Goal: Task Accomplishment & Management: Complete application form

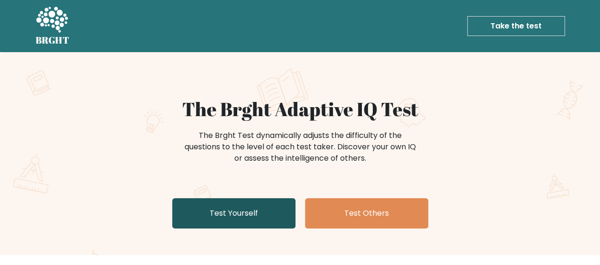
click at [196, 213] on link "Test Yourself" at bounding box center [233, 213] width 123 height 30
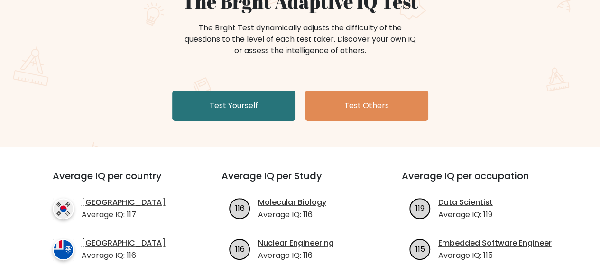
scroll to position [124, 0]
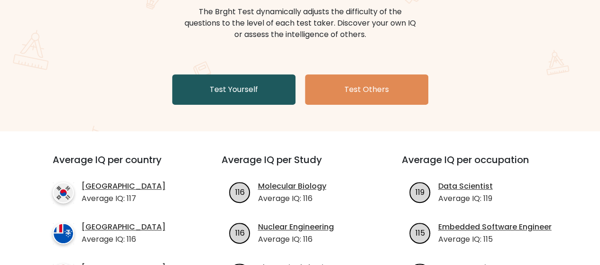
click at [197, 84] on link "Test Yourself" at bounding box center [233, 89] width 123 height 30
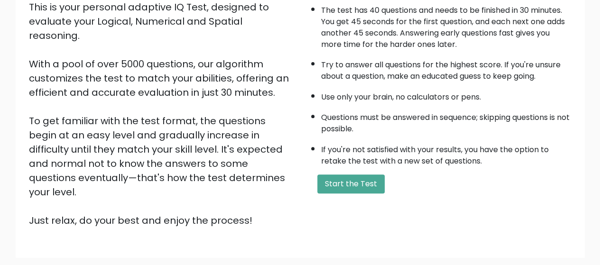
scroll to position [132, 0]
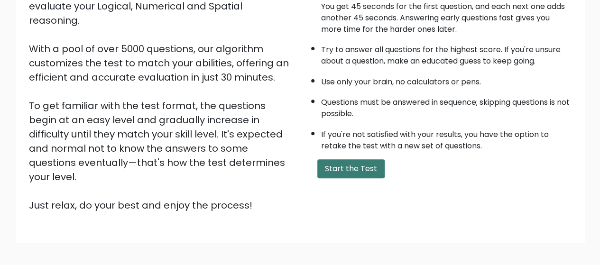
click at [340, 164] on button "Start the Test" at bounding box center [350, 168] width 67 height 19
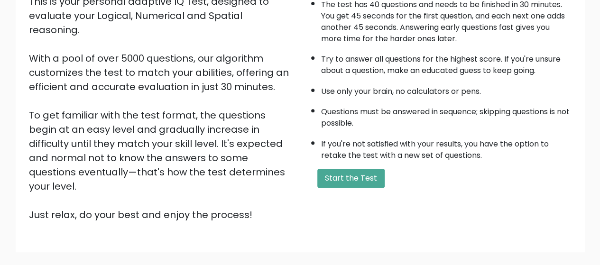
scroll to position [136, 0]
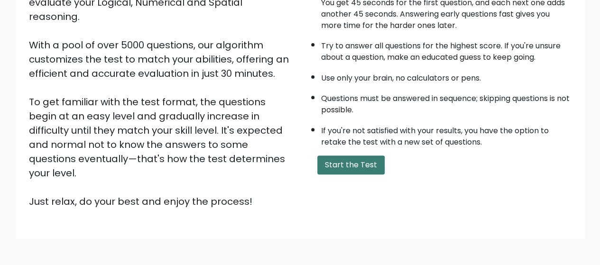
click at [373, 157] on button "Start the Test" at bounding box center [350, 165] width 67 height 19
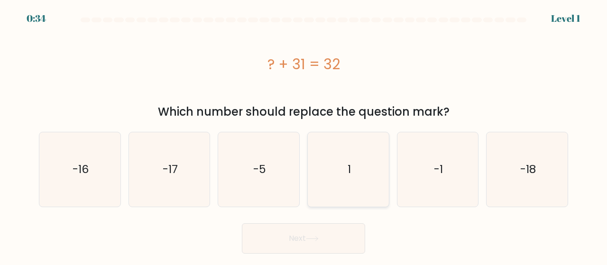
click at [324, 167] on icon "1" at bounding box center [348, 169] width 74 height 74
click at [304, 135] on input "d. 1" at bounding box center [304, 134] width 0 height 2
radio input "true"
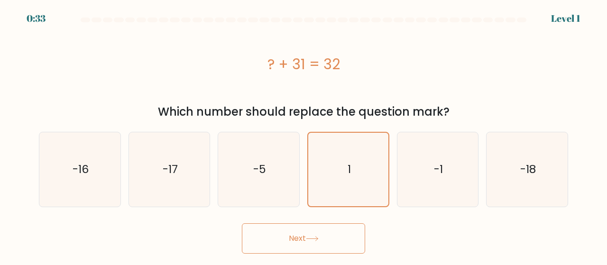
click at [295, 233] on button "Next" at bounding box center [303, 238] width 123 height 30
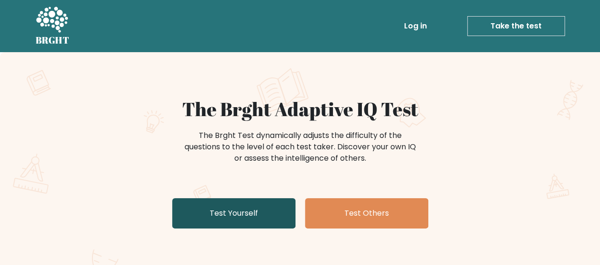
click at [217, 219] on link "Test Yourself" at bounding box center [233, 213] width 123 height 30
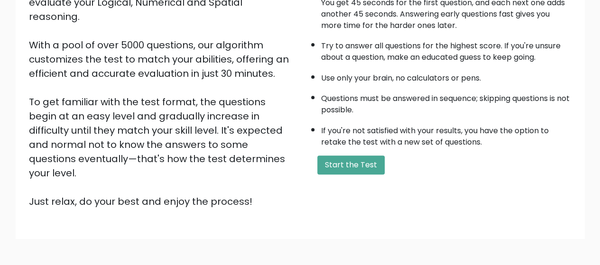
scroll to position [143, 0]
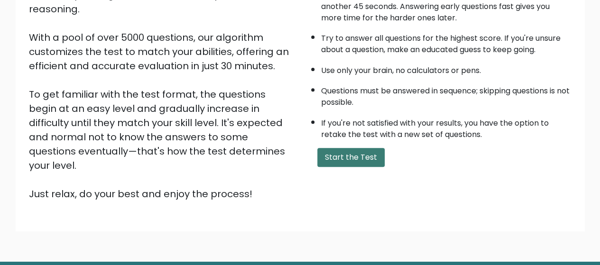
click at [334, 160] on button "Start the Test" at bounding box center [350, 157] width 67 height 19
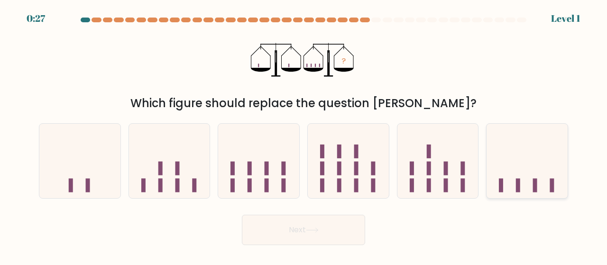
click at [519, 160] on icon at bounding box center [527, 161] width 81 height 67
click at [304, 135] on input "f." at bounding box center [304, 134] width 0 height 2
radio input "true"
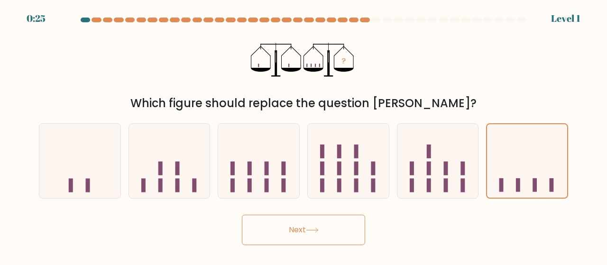
click at [299, 231] on button "Next" at bounding box center [303, 230] width 123 height 30
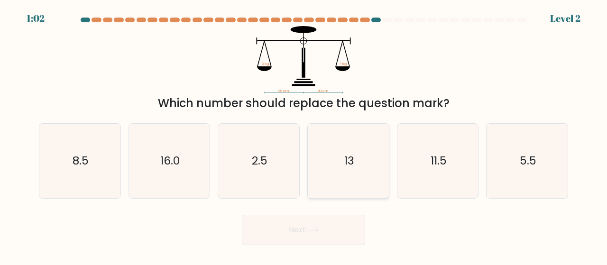
click at [361, 176] on icon "13" at bounding box center [348, 161] width 74 height 74
click at [304, 135] on input "d. 13" at bounding box center [304, 134] width 0 height 2
radio input "true"
click at [310, 230] on icon at bounding box center [312, 230] width 13 height 5
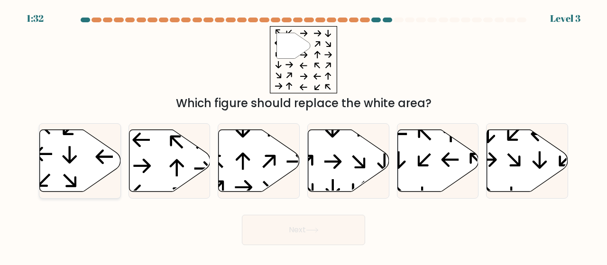
click at [69, 151] on icon at bounding box center [70, 154] width 14 height 17
click at [304, 135] on input "a." at bounding box center [304, 134] width 0 height 2
radio input "true"
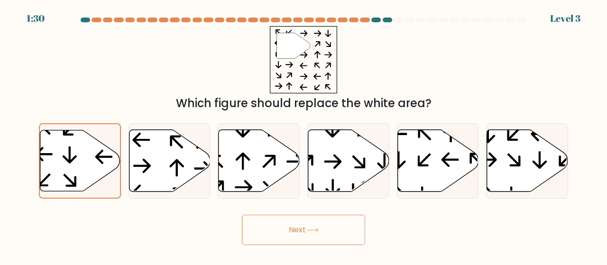
click at [303, 221] on button "Next" at bounding box center [303, 230] width 123 height 30
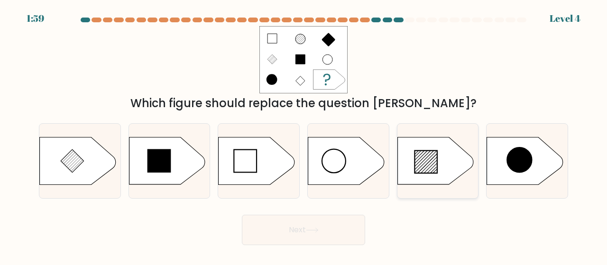
click at [439, 165] on icon at bounding box center [436, 161] width 76 height 47
click at [304, 135] on input "e." at bounding box center [304, 134] width 0 height 2
radio input "true"
click at [316, 220] on button "Next" at bounding box center [303, 230] width 123 height 30
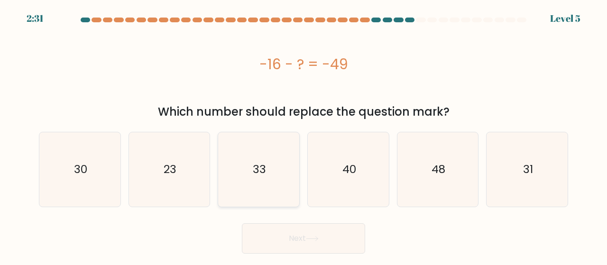
click at [255, 181] on icon "33" at bounding box center [259, 169] width 74 height 74
click at [304, 135] on input "c. 33" at bounding box center [304, 134] width 0 height 2
radio input "true"
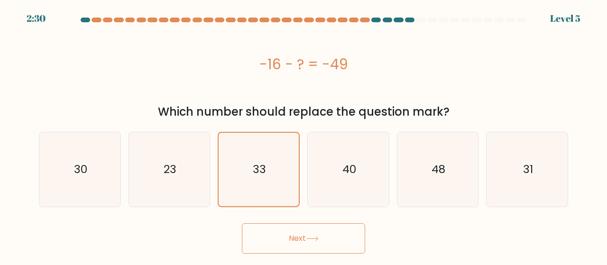
click at [312, 228] on button "Next" at bounding box center [303, 238] width 123 height 30
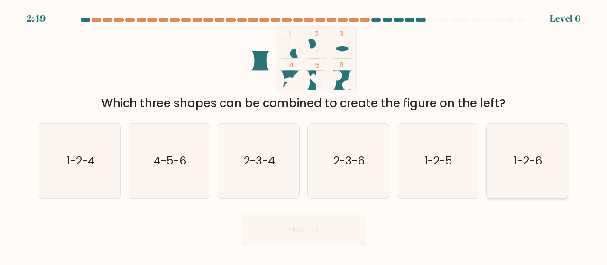
click at [538, 161] on text "1-2-6" at bounding box center [528, 161] width 28 height 16
click at [304, 135] on input "f. 1-2-6" at bounding box center [304, 134] width 0 height 2
radio input "true"
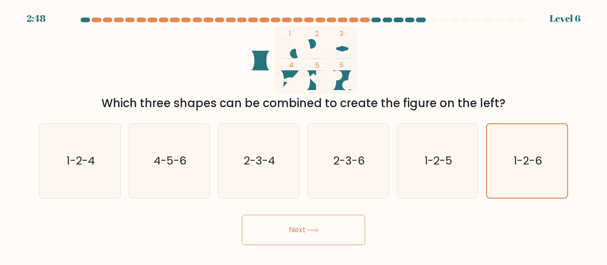
click at [323, 224] on button "Next" at bounding box center [303, 230] width 123 height 30
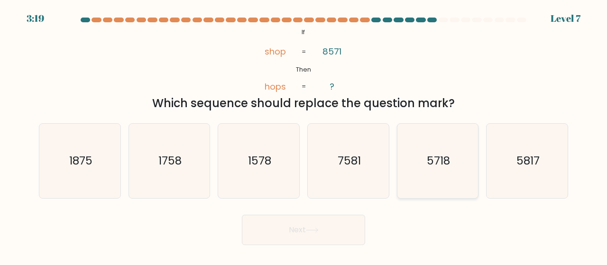
click at [417, 168] on icon "5718" at bounding box center [438, 161] width 74 height 74
click at [304, 135] on input "e. 5718" at bounding box center [304, 134] width 0 height 2
radio input "true"
click at [303, 234] on button "Next" at bounding box center [303, 230] width 123 height 30
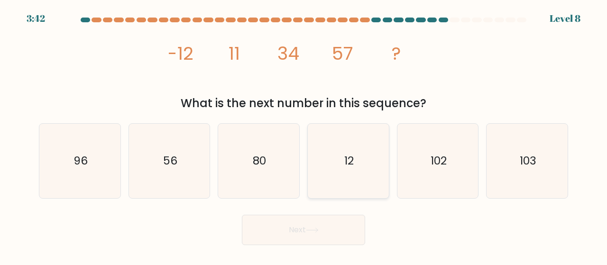
click at [350, 165] on text "12" at bounding box center [348, 161] width 9 height 16
click at [304, 135] on input "d. 12" at bounding box center [304, 134] width 0 height 2
radio input "true"
click at [319, 239] on button "Next" at bounding box center [303, 230] width 123 height 30
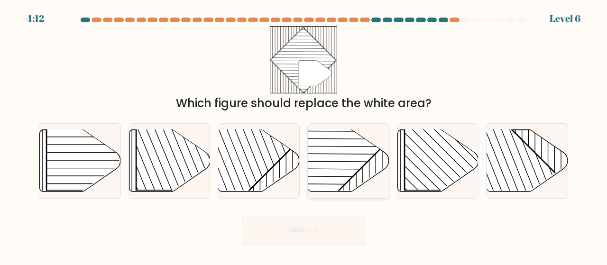
click at [340, 162] on rect at bounding box center [320, 129] width 159 height 159
click at [304, 135] on input "d." at bounding box center [304, 134] width 0 height 2
radio input "true"
click at [289, 225] on button "Next" at bounding box center [303, 230] width 123 height 30
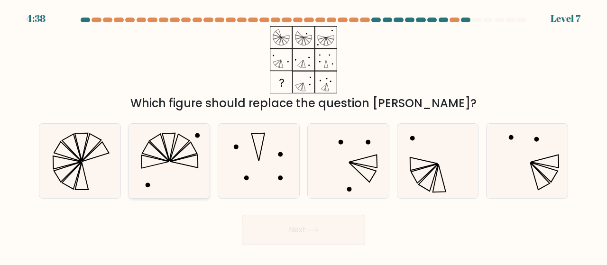
click at [160, 156] on icon at bounding box center [169, 161] width 74 height 74
click at [304, 135] on input "b." at bounding box center [304, 134] width 0 height 2
radio input "true"
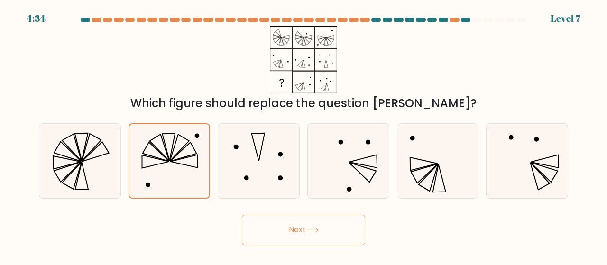
click at [275, 226] on button "Next" at bounding box center [303, 230] width 123 height 30
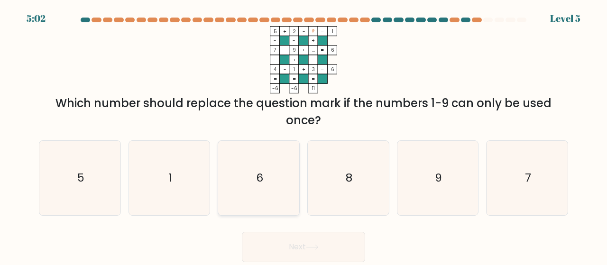
click at [267, 171] on icon "6" at bounding box center [259, 178] width 74 height 74
click at [304, 135] on input "c. 6" at bounding box center [304, 134] width 0 height 2
radio input "true"
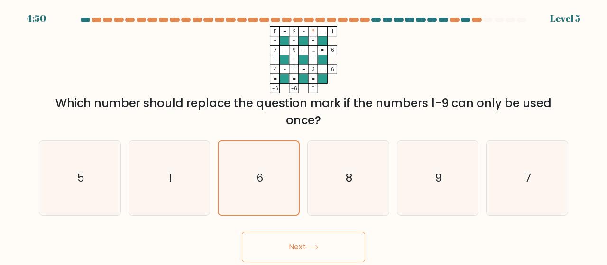
click at [324, 240] on button "Next" at bounding box center [303, 247] width 123 height 30
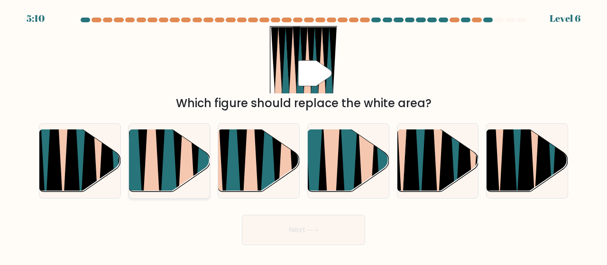
click at [180, 163] on icon at bounding box center [186, 130] width 19 height 162
click at [304, 135] on input "b." at bounding box center [304, 134] width 0 height 2
radio input "true"
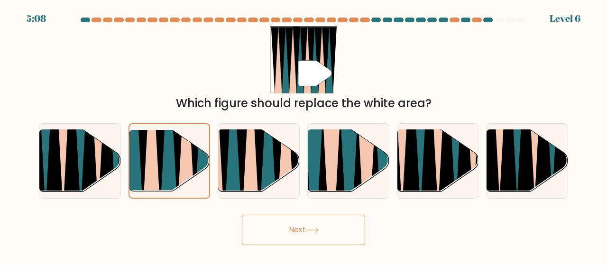
click at [322, 229] on button "Next" at bounding box center [303, 230] width 123 height 30
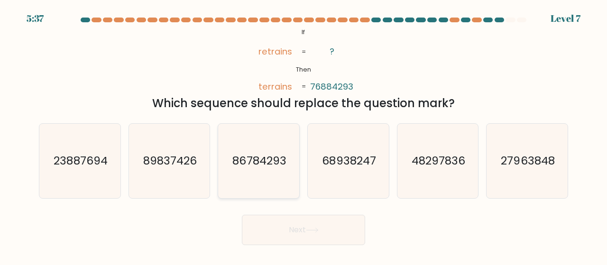
click at [259, 165] on text "86784293" at bounding box center [260, 161] width 54 height 16
click at [304, 135] on input "c. 86784293" at bounding box center [304, 134] width 0 height 2
radio input "true"
click at [297, 234] on button "Next" at bounding box center [303, 230] width 123 height 30
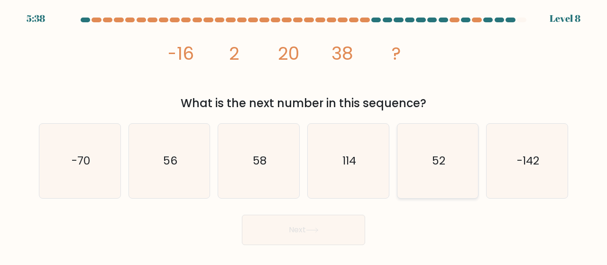
click at [423, 168] on icon "52" at bounding box center [438, 161] width 74 height 74
click at [304, 135] on input "e. 52" at bounding box center [304, 134] width 0 height 2
radio input "true"
click at [298, 244] on button "Next" at bounding box center [303, 230] width 123 height 30
click at [306, 237] on button "Next" at bounding box center [303, 230] width 123 height 30
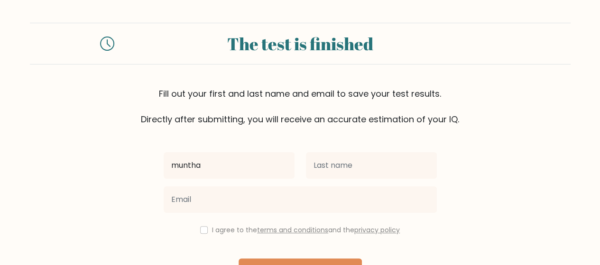
type input "muntha"
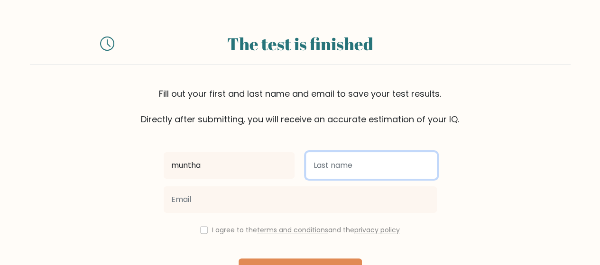
click at [354, 167] on input "text" at bounding box center [371, 165] width 131 height 27
type input "tajammal"
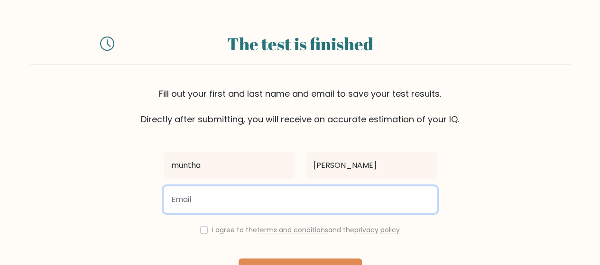
click at [288, 192] on input "email" at bounding box center [300, 199] width 273 height 27
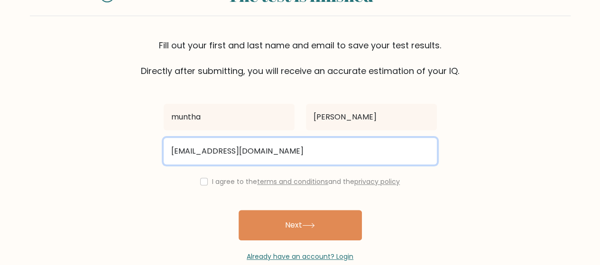
type input "maaan1322@gmail.com"
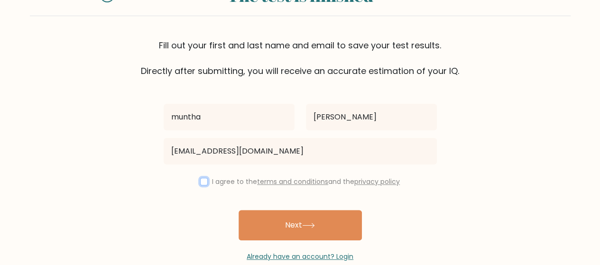
click at [200, 181] on input "checkbox" at bounding box center [204, 182] width 8 height 8
checkbox input "true"
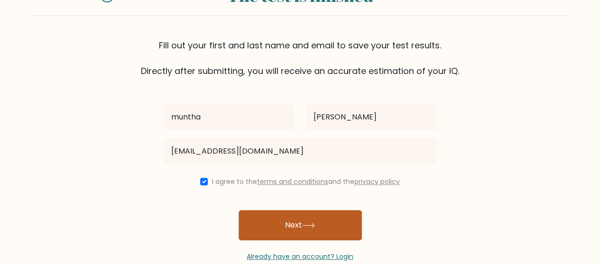
click at [281, 236] on button "Next" at bounding box center [300, 225] width 123 height 30
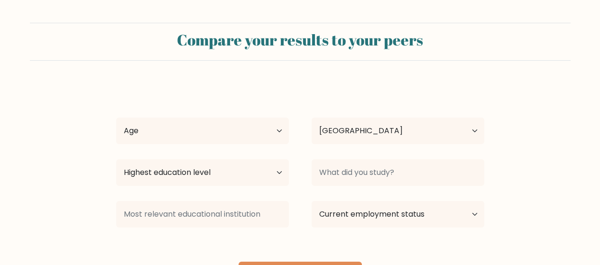
select select "PK"
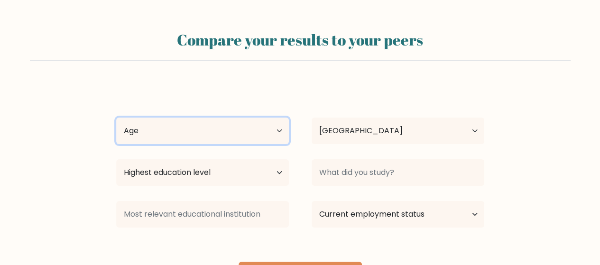
click at [267, 126] on select "Age Under 18 years old 18-24 years old 25-34 years old 35-44 years old 45-54 ye…" at bounding box center [202, 131] width 173 height 27
select select "18_24"
click at [116, 118] on select "Age Under 18 years old 18-24 years old 25-34 years old 35-44 years old 45-54 ye…" at bounding box center [202, 131] width 173 height 27
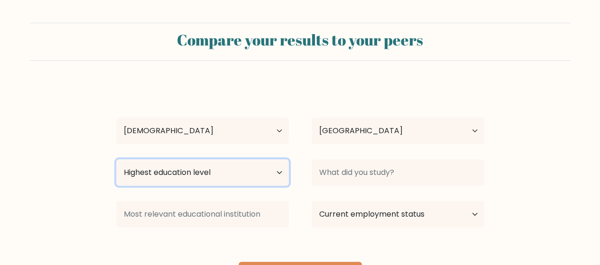
click at [245, 176] on select "Highest education level No schooling Primary Lower Secondary Upper Secondary Oc…" at bounding box center [202, 172] width 173 height 27
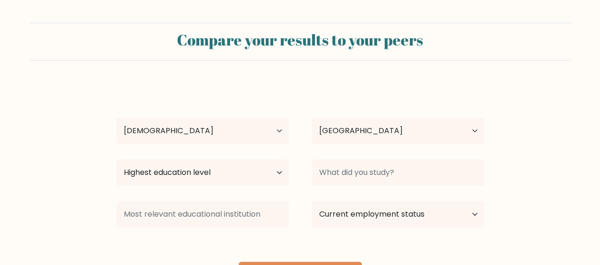
click at [90, 174] on form "Compare your results to your peers muntha tajammal Age Under 18 years old 18-24…" at bounding box center [300, 157] width 600 height 269
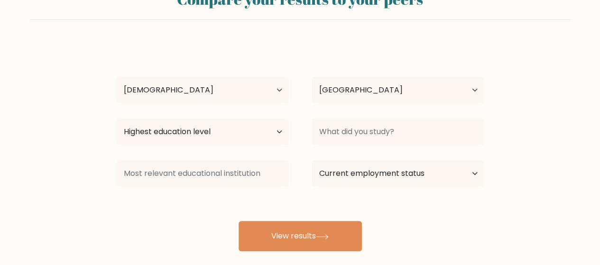
scroll to position [41, 0]
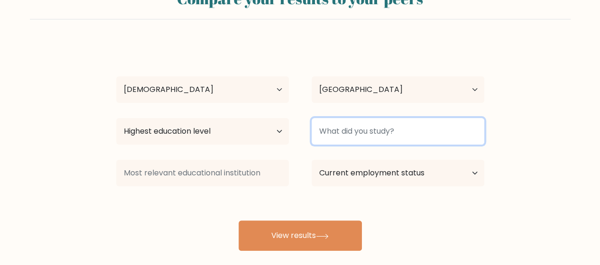
click at [385, 135] on input at bounding box center [398, 131] width 173 height 27
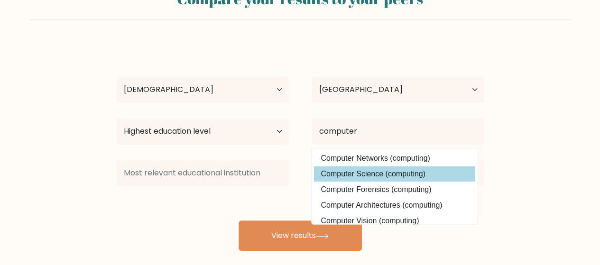
click at [410, 171] on option "Computer Science (computing)" at bounding box center [394, 174] width 161 height 15
type input "Computer Science"
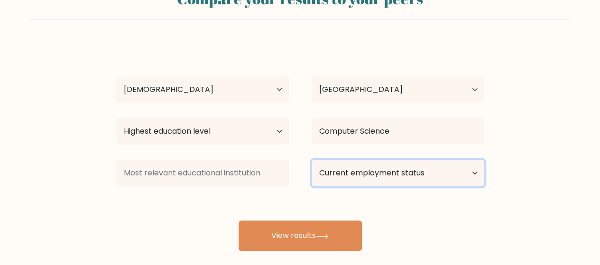
click at [444, 172] on select "Current employment status Employed Student Retired Other / prefer not to answer" at bounding box center [398, 173] width 173 height 27
select select "student"
click at [312, 160] on select "Current employment status Employed Student Retired Other / prefer not to answer" at bounding box center [398, 173] width 173 height 27
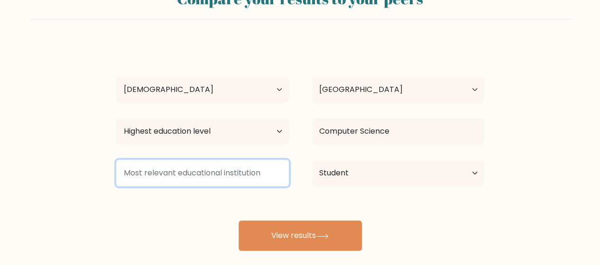
click at [217, 172] on input at bounding box center [202, 173] width 173 height 27
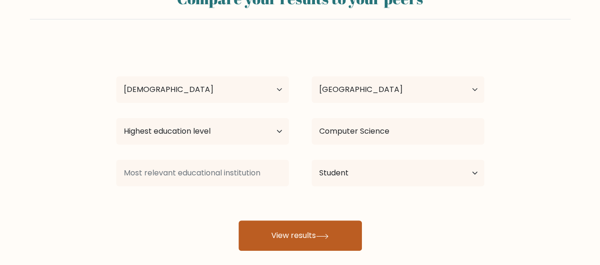
click at [274, 235] on button "View results" at bounding box center [300, 236] width 123 height 30
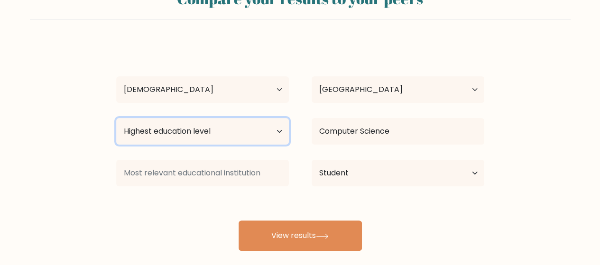
click at [266, 130] on select "Highest education level No schooling Primary Lower Secondary Upper Secondary Oc…" at bounding box center [202, 131] width 173 height 27
select select "upper_secondary"
click at [116, 118] on select "Highest education level No schooling Primary Lower Secondary Upper Secondary Oc…" at bounding box center [202, 131] width 173 height 27
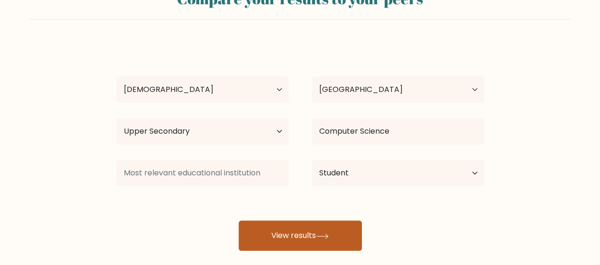
click at [332, 222] on button "View results" at bounding box center [300, 236] width 123 height 30
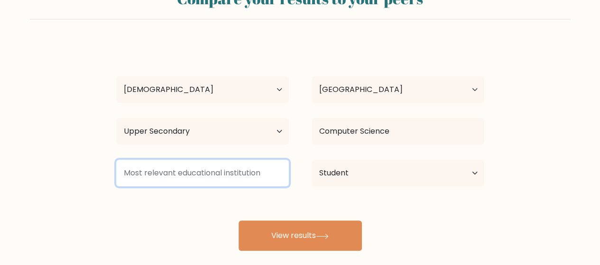
click at [234, 176] on input at bounding box center [202, 173] width 173 height 27
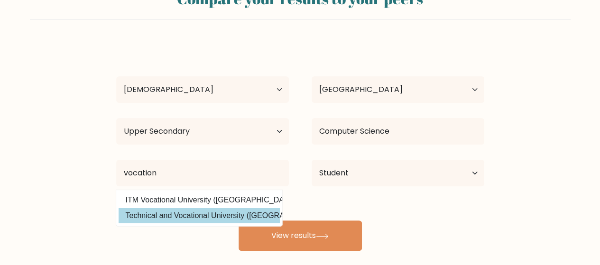
click at [223, 213] on option "Technical and Vocational University (Iran)" at bounding box center [199, 215] width 161 height 15
type input "Technical and Vocational University"
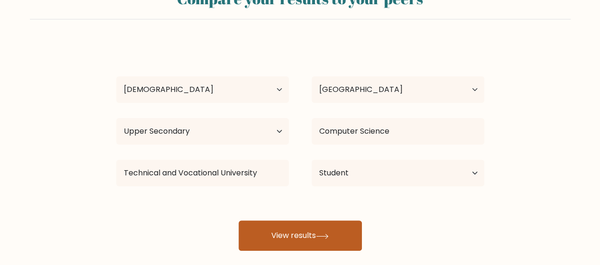
click at [277, 229] on button "View results" at bounding box center [300, 236] width 123 height 30
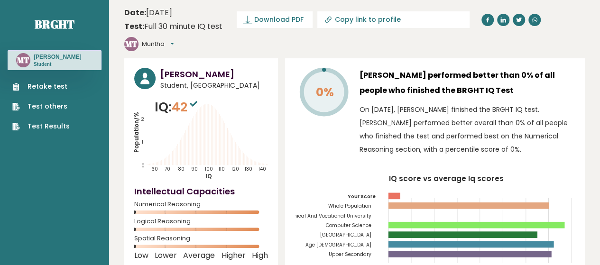
click at [55, 87] on link "Retake test" at bounding box center [40, 87] width 57 height 10
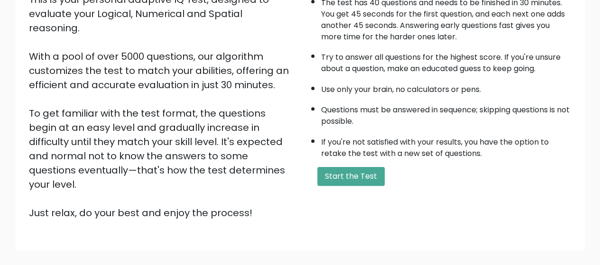
scroll to position [129, 0]
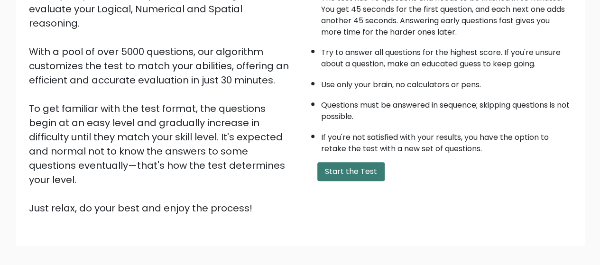
click at [352, 171] on button "Start the Test" at bounding box center [350, 171] width 67 height 19
click at [341, 167] on button "Start the Test" at bounding box center [350, 171] width 67 height 19
click at [346, 169] on button "Start the Test" at bounding box center [350, 171] width 67 height 19
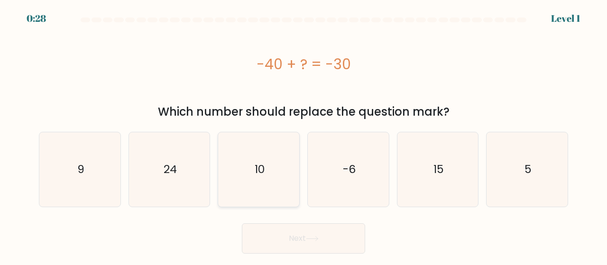
click at [258, 185] on icon "10" at bounding box center [259, 169] width 74 height 74
click at [304, 135] on input "c. 10" at bounding box center [304, 134] width 0 height 2
radio input "true"
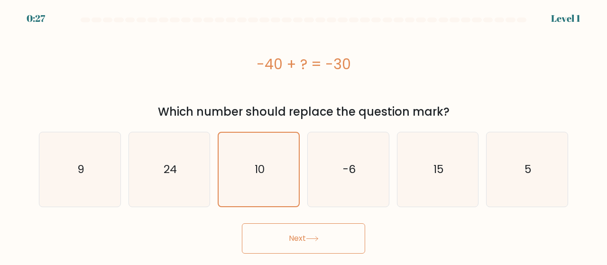
click at [285, 233] on button "Next" at bounding box center [303, 238] width 123 height 30
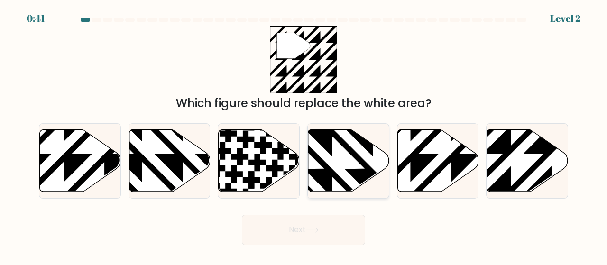
click at [369, 144] on icon at bounding box center [373, 127] width 163 height 163
click at [304, 135] on input "d." at bounding box center [304, 134] width 0 height 2
radio input "true"
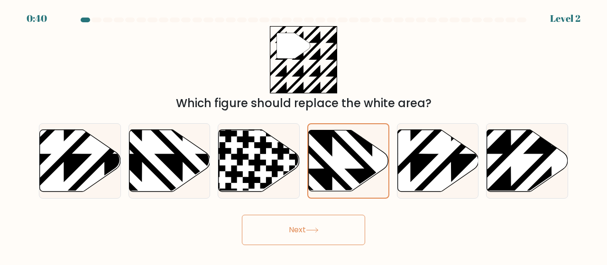
click at [329, 215] on button "Next" at bounding box center [303, 230] width 123 height 30
click at [325, 240] on button "Next" at bounding box center [303, 230] width 123 height 30
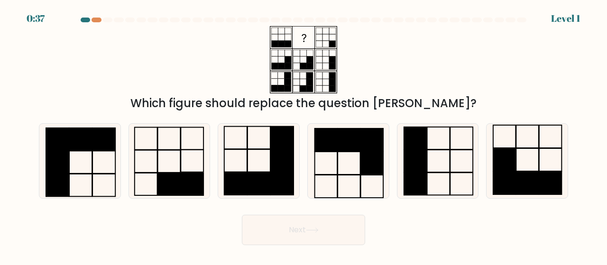
click at [325, 240] on button "Next" at bounding box center [303, 230] width 123 height 30
click at [169, 74] on div "Which figure should replace the question mark?" at bounding box center [303, 69] width 541 height 86
click at [271, 175] on rect at bounding box center [282, 184] width 23 height 22
click at [304, 135] on input "c." at bounding box center [304, 134] width 0 height 2
radio input "true"
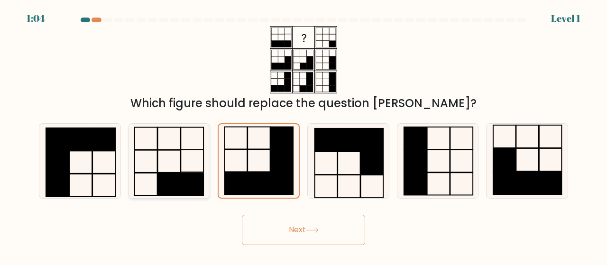
click at [177, 180] on rect at bounding box center [169, 184] width 23 height 22
click at [304, 135] on input "b." at bounding box center [304, 134] width 0 height 2
radio input "true"
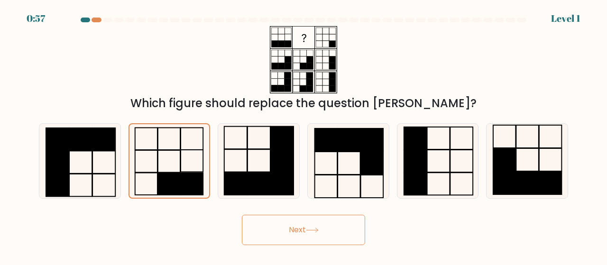
click at [294, 232] on button "Next" at bounding box center [303, 230] width 123 height 30
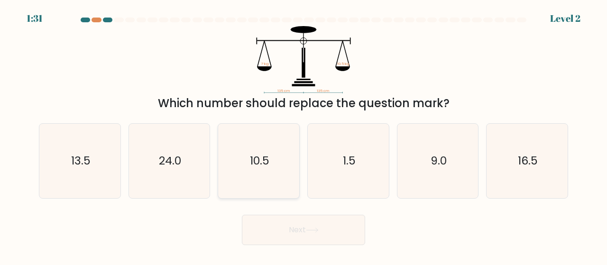
click at [270, 162] on icon "10.5" at bounding box center [259, 161] width 74 height 74
click at [304, 135] on input "c. 10.5" at bounding box center [304, 134] width 0 height 2
radio input "true"
click at [299, 228] on button "Next" at bounding box center [303, 230] width 123 height 30
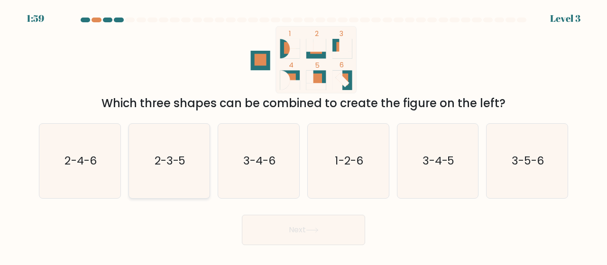
click at [158, 170] on icon "2-3-5" at bounding box center [169, 161] width 74 height 74
click at [304, 135] on input "b. 2-3-5" at bounding box center [304, 134] width 0 height 2
radio input "true"
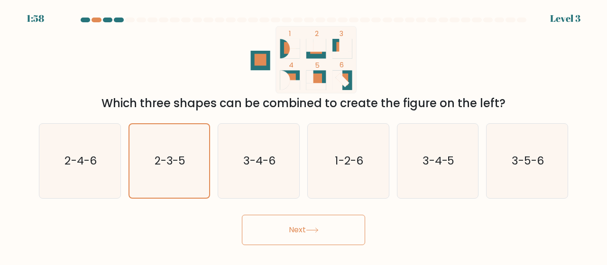
click at [305, 226] on button "Next" at bounding box center [303, 230] width 123 height 30
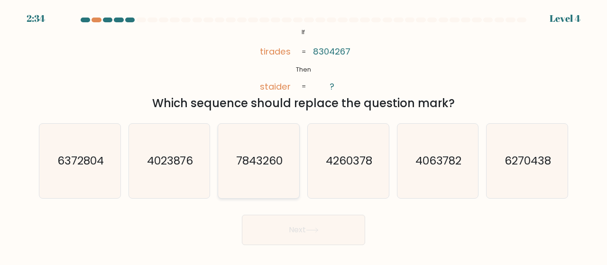
click at [269, 142] on icon "7843260" at bounding box center [259, 161] width 74 height 74
click at [304, 135] on input "c. 7843260" at bounding box center [304, 134] width 0 height 2
radio input "true"
click at [306, 242] on button "Next" at bounding box center [303, 230] width 123 height 30
click at [299, 227] on button "Next" at bounding box center [303, 230] width 123 height 30
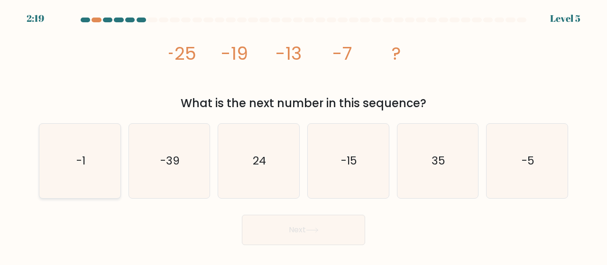
click at [70, 167] on icon "-1" at bounding box center [80, 161] width 74 height 74
click at [304, 135] on input "a. -1" at bounding box center [304, 134] width 0 height 2
radio input "true"
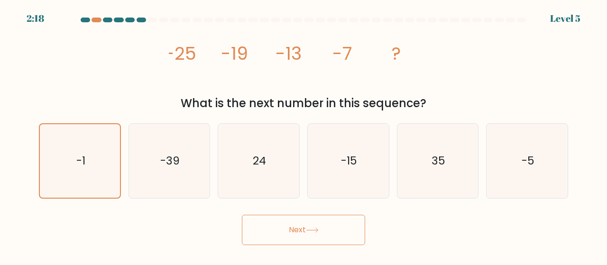
click at [280, 229] on button "Next" at bounding box center [303, 230] width 123 height 30
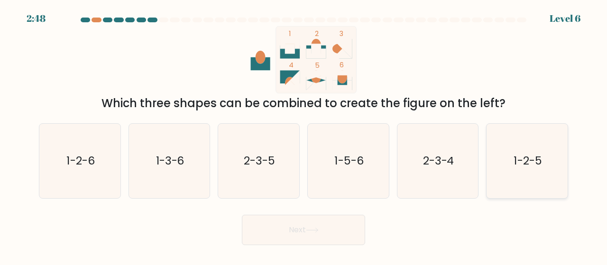
click at [513, 162] on icon "1-2-5" at bounding box center [527, 161] width 74 height 74
click at [304, 135] on input "f. 1-2-5" at bounding box center [304, 134] width 0 height 2
radio input "true"
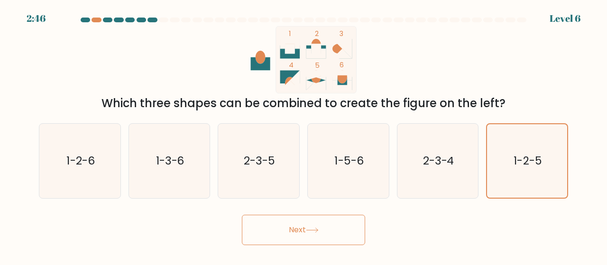
click at [298, 235] on button "Next" at bounding box center [303, 230] width 123 height 30
click at [279, 219] on button "Next" at bounding box center [303, 230] width 123 height 30
click at [289, 225] on button "Next" at bounding box center [303, 230] width 123 height 30
click at [284, 239] on button "Next" at bounding box center [303, 230] width 123 height 30
click at [536, 154] on text "1-2-5" at bounding box center [528, 160] width 28 height 15
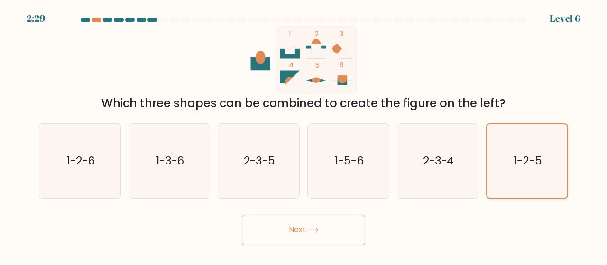
click at [304, 135] on input "f. 1-2-5" at bounding box center [304, 134] width 0 height 2
click at [342, 223] on button "Next" at bounding box center [303, 230] width 123 height 30
click at [307, 225] on button "Next" at bounding box center [303, 230] width 123 height 30
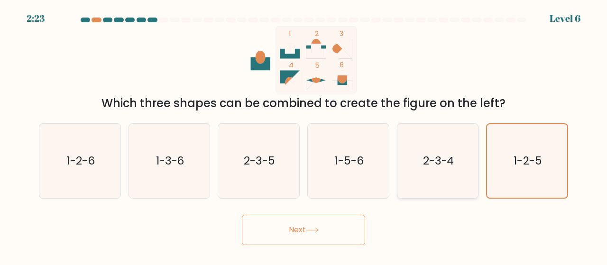
click at [429, 137] on icon "2-3-4" at bounding box center [438, 161] width 74 height 74
click at [304, 135] on input "e. 2-3-4" at bounding box center [304, 134] width 0 height 2
radio input "true"
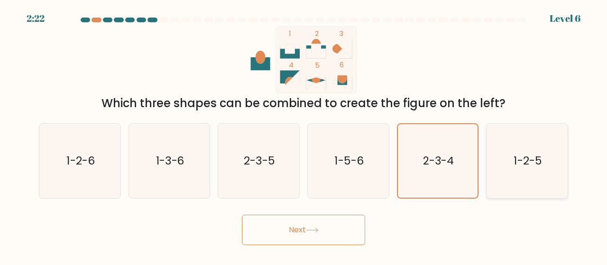
drag, startPoint x: 476, startPoint y: 145, endPoint x: 515, endPoint y: 152, distance: 39.6
click at [515, 152] on div "a. 1-2-6 b. 1-3-6 c. 2-3-5 d. 1-5-6" at bounding box center [303, 157] width 537 height 83
click at [515, 152] on icon "1-2-5" at bounding box center [527, 161] width 74 height 74
click at [304, 135] on input "f. 1-2-5" at bounding box center [304, 134] width 0 height 2
radio input "true"
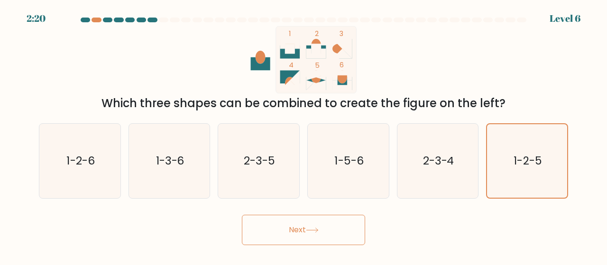
click at [295, 235] on button "Next" at bounding box center [303, 230] width 123 height 30
click at [281, 231] on button "Next" at bounding box center [303, 230] width 123 height 30
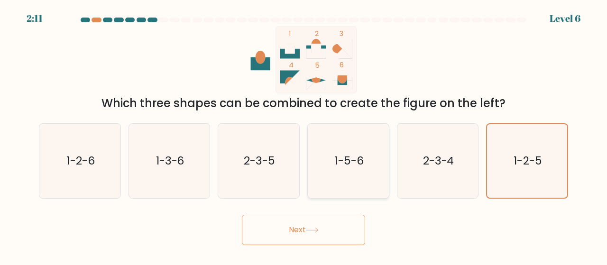
click at [388, 165] on div "1-5-6" at bounding box center [348, 160] width 82 height 75
click at [304, 135] on input "d. 1-5-6" at bounding box center [304, 134] width 0 height 2
radio input "true"
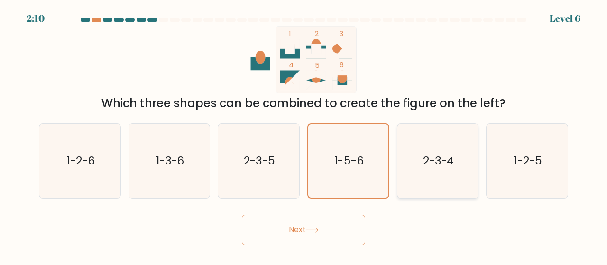
click at [425, 173] on icon "2-3-4" at bounding box center [438, 161] width 74 height 74
click at [304, 135] on input "e. 2-3-4" at bounding box center [304, 134] width 0 height 2
radio input "true"
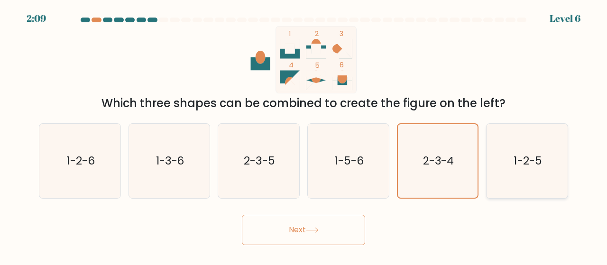
click at [492, 167] on icon "1-2-5" at bounding box center [527, 161] width 74 height 74
click at [304, 135] on input "f. 1-2-5" at bounding box center [304, 134] width 0 height 2
radio input "true"
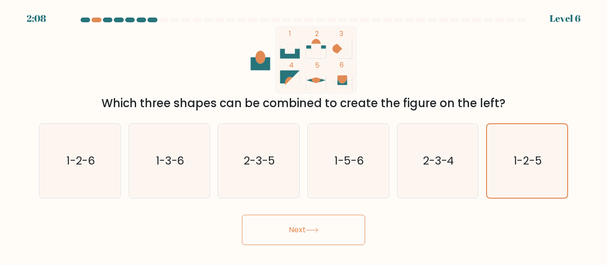
click at [288, 231] on button "Next" at bounding box center [303, 230] width 123 height 30
click at [334, 225] on button "Next" at bounding box center [303, 230] width 123 height 30
click at [242, 215] on button "Next" at bounding box center [303, 230] width 123 height 30
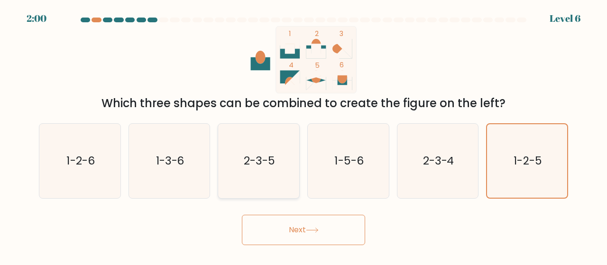
click at [296, 183] on icon "2-3-5" at bounding box center [259, 161] width 74 height 74
click at [304, 135] on input "c. 2-3-5" at bounding box center [304, 134] width 0 height 2
radio input "true"
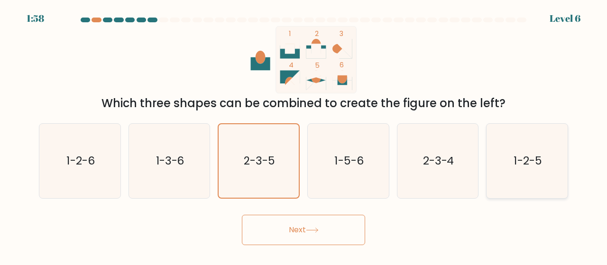
click at [501, 185] on icon "1-2-5" at bounding box center [527, 161] width 74 height 74
click at [304, 135] on input "f. 1-2-5" at bounding box center [304, 134] width 0 height 2
radio input "true"
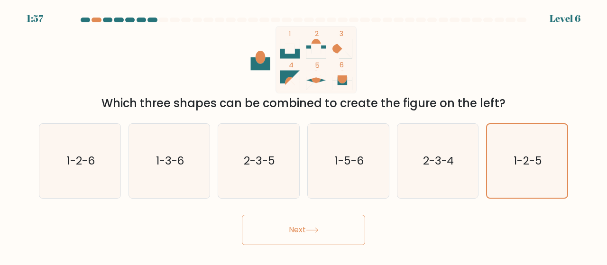
click at [326, 226] on button "Next" at bounding box center [303, 230] width 123 height 30
click at [327, 187] on icon "1-5-6" at bounding box center [348, 161] width 74 height 74
click at [304, 135] on input "d. 1-5-6" at bounding box center [304, 134] width 0 height 2
radio input "true"
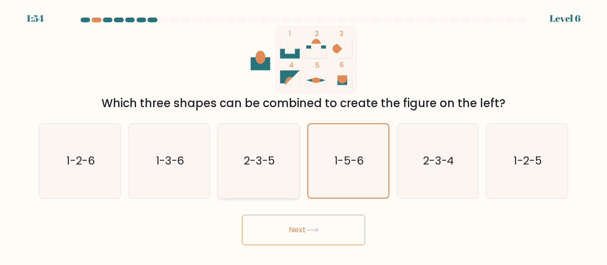
click at [266, 179] on icon "2-3-5" at bounding box center [259, 161] width 74 height 74
click at [304, 135] on input "c. 2-3-5" at bounding box center [304, 134] width 0 height 2
radio input "true"
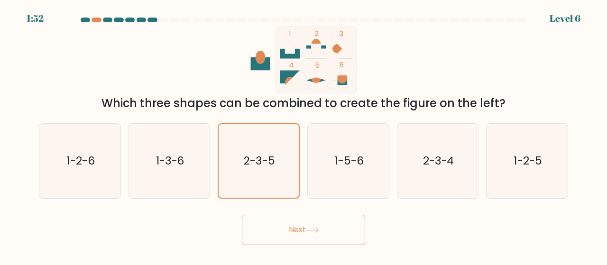
click at [283, 231] on button "Next" at bounding box center [303, 230] width 123 height 30
click at [303, 228] on button "Next" at bounding box center [303, 230] width 123 height 30
click at [518, 154] on text "1-2-5" at bounding box center [528, 161] width 28 height 16
click at [304, 135] on input "f. 1-2-5" at bounding box center [304, 134] width 0 height 2
radio input "true"
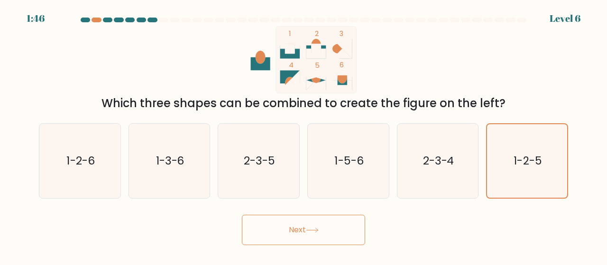
click at [296, 229] on button "Next" at bounding box center [303, 230] width 123 height 30
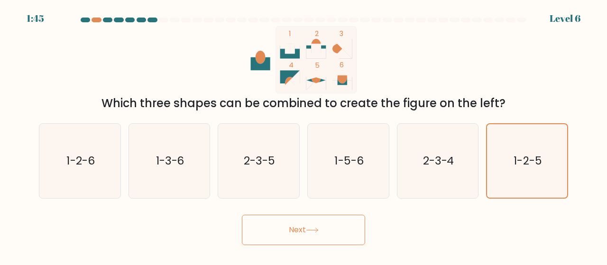
click at [296, 229] on button "Next" at bounding box center [303, 230] width 123 height 30
click at [297, 228] on button "Next" at bounding box center [303, 230] width 123 height 30
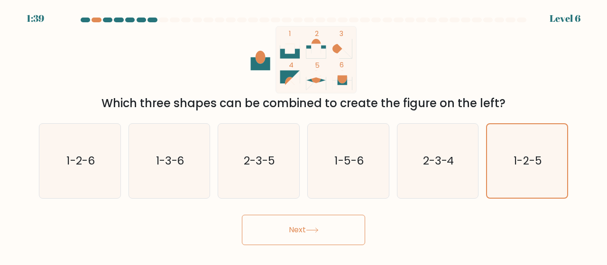
click at [300, 225] on button "Next" at bounding box center [303, 230] width 123 height 30
click at [54, 124] on icon "1-2-6" at bounding box center [80, 161] width 74 height 74
click at [304, 133] on input "a. 1-2-6" at bounding box center [304, 134] width 0 height 2
radio input "true"
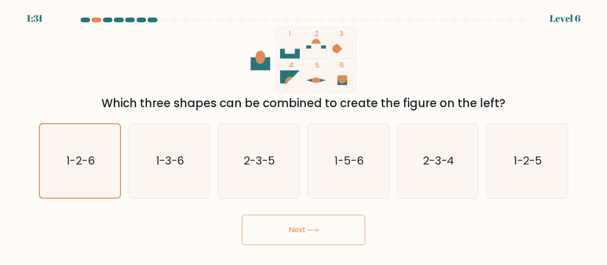
click at [267, 231] on button "Next" at bounding box center [303, 230] width 123 height 30
click at [329, 63] on rect at bounding box center [316, 59] width 81 height 67
click at [475, 176] on div "2-3-4" at bounding box center [438, 160] width 82 height 75
click at [304, 135] on input "e. 2-3-4" at bounding box center [304, 134] width 0 height 2
radio input "true"
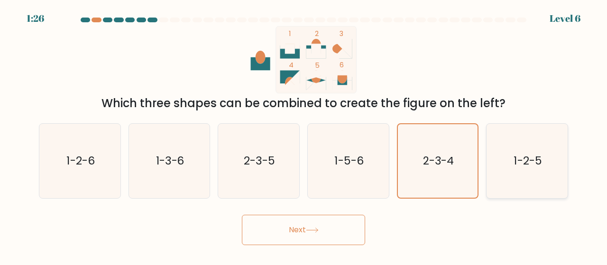
click at [511, 179] on icon "1-2-5" at bounding box center [527, 161] width 74 height 74
click at [304, 135] on input "f. 1-2-5" at bounding box center [304, 134] width 0 height 2
radio input "true"
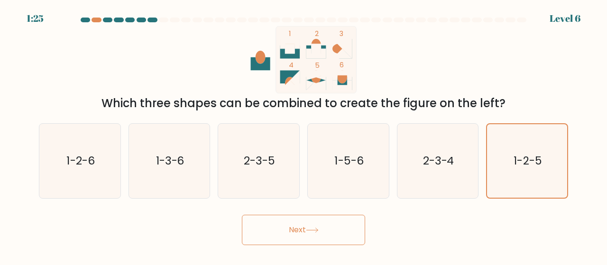
click at [312, 221] on button "Next" at bounding box center [303, 230] width 123 height 30
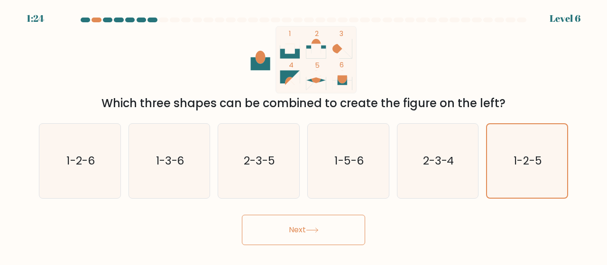
click at [312, 221] on button "Next" at bounding box center [303, 230] width 123 height 30
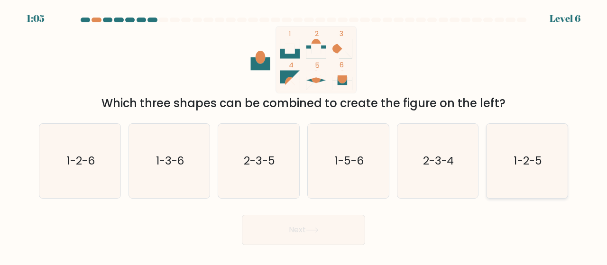
click at [525, 147] on icon "1-2-5" at bounding box center [527, 161] width 74 height 74
click at [304, 135] on input "f. 1-2-5" at bounding box center [304, 134] width 0 height 2
radio input "true"
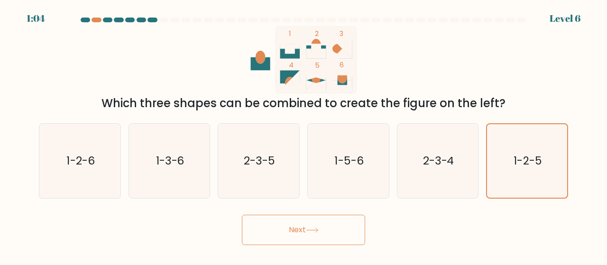
click at [308, 229] on icon at bounding box center [312, 230] width 13 height 5
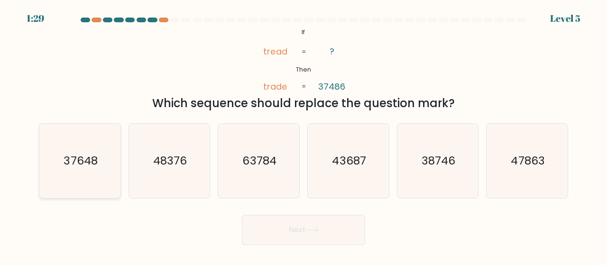
click at [94, 169] on icon "37648" at bounding box center [80, 161] width 74 height 74
click at [304, 135] on input "a. 37648" at bounding box center [304, 134] width 0 height 2
radio input "true"
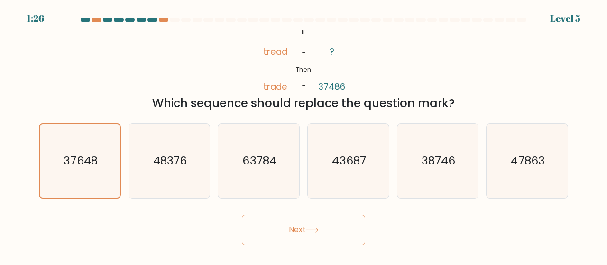
click at [299, 231] on button "Next" at bounding box center [303, 230] width 123 height 30
click at [301, 229] on button "Next" at bounding box center [303, 230] width 123 height 30
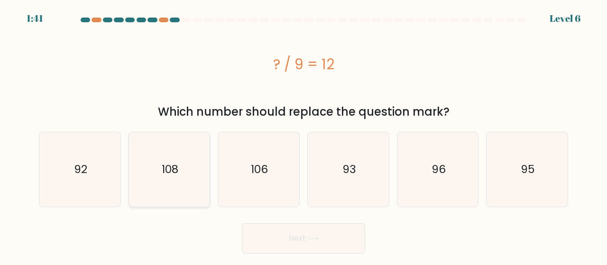
click at [155, 185] on icon "108" at bounding box center [169, 169] width 74 height 74
click at [304, 135] on input "b. 108" at bounding box center [304, 134] width 0 height 2
radio input "true"
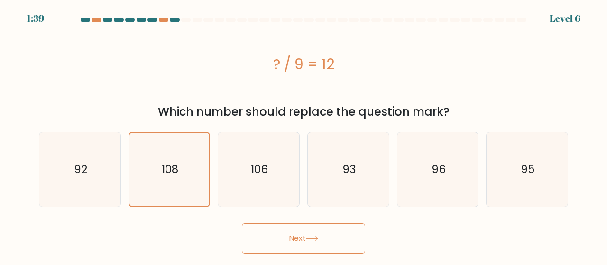
click at [309, 231] on button "Next" at bounding box center [303, 238] width 123 height 30
click at [323, 242] on button "Next" at bounding box center [303, 238] width 123 height 30
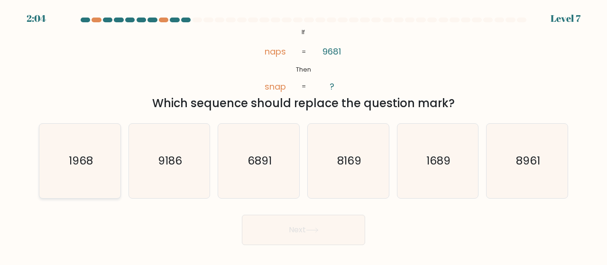
click at [60, 174] on icon "1968" at bounding box center [80, 161] width 74 height 74
click at [304, 135] on input "a. 1968" at bounding box center [304, 134] width 0 height 2
radio input "true"
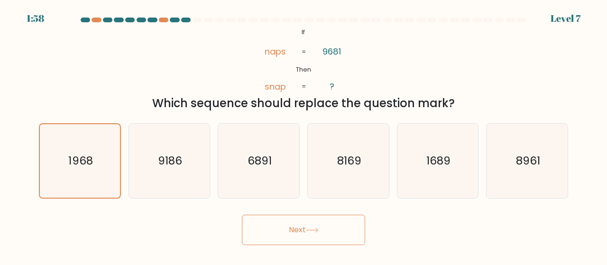
click at [306, 232] on button "Next" at bounding box center [303, 230] width 123 height 30
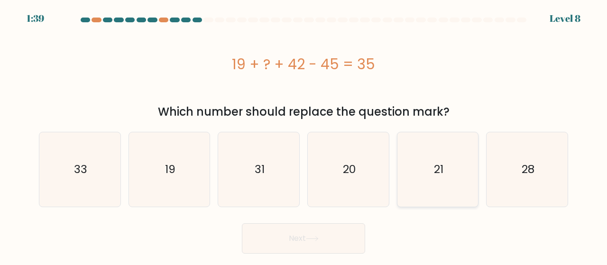
click at [420, 149] on icon "21" at bounding box center [438, 169] width 74 height 74
click at [304, 135] on input "e. 21" at bounding box center [304, 134] width 0 height 2
radio input "true"
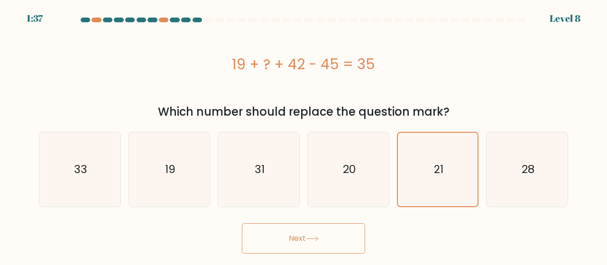
click at [319, 227] on button "Next" at bounding box center [303, 238] width 123 height 30
click at [304, 239] on button "Next" at bounding box center [303, 238] width 123 height 30
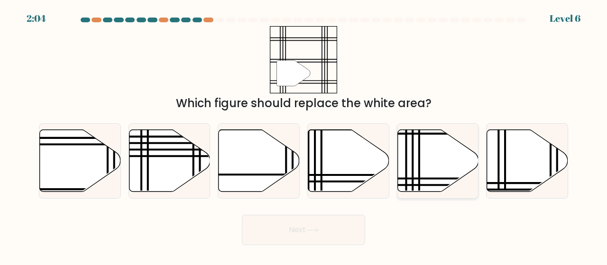
click at [419, 147] on line at bounding box center [419, 127] width 0 height 163
click at [304, 135] on input "e." at bounding box center [304, 134] width 0 height 2
radio input "true"
click at [320, 220] on button "Next" at bounding box center [303, 230] width 123 height 30
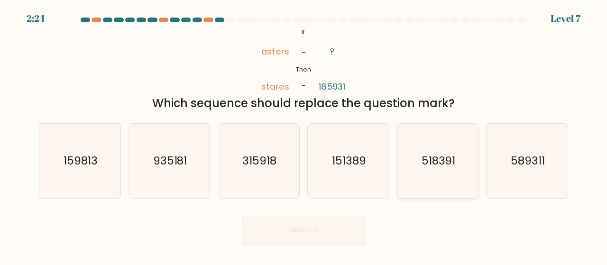
click at [463, 154] on icon "518391" at bounding box center [438, 161] width 74 height 74
click at [304, 135] on input "e. 518391" at bounding box center [304, 134] width 0 height 2
radio input "true"
click at [463, 154] on icon "518391" at bounding box center [438, 161] width 74 height 74
click at [304, 135] on input "e. 518391" at bounding box center [304, 134] width 0 height 2
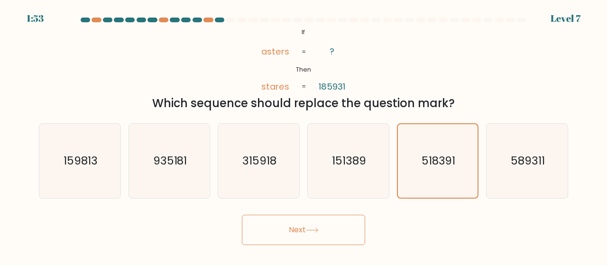
click at [307, 226] on button "Next" at bounding box center [303, 230] width 123 height 30
click at [298, 233] on button "Next" at bounding box center [303, 230] width 123 height 30
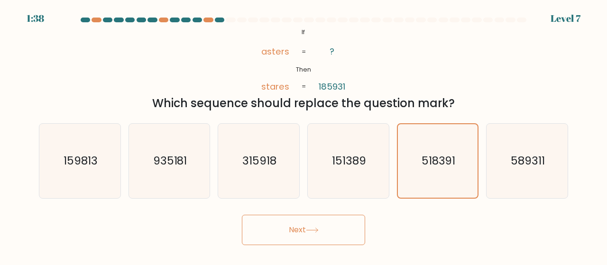
click at [298, 233] on button "Next" at bounding box center [303, 230] width 123 height 30
click at [414, 153] on icon "518391" at bounding box center [438, 161] width 74 height 74
click at [304, 135] on input "e. 518391" at bounding box center [304, 134] width 0 height 2
radio input "true"
click at [318, 229] on icon at bounding box center [311, 230] width 11 height 4
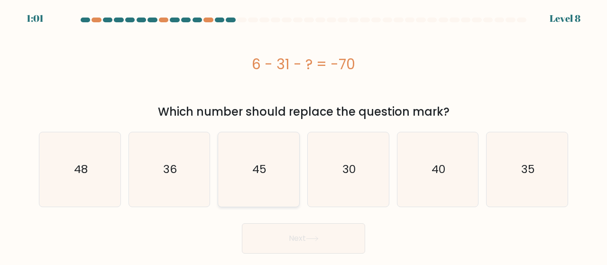
click at [297, 173] on div "45" at bounding box center [259, 169] width 82 height 75
click at [304, 135] on input "c. 45" at bounding box center [304, 134] width 0 height 2
radio input "true"
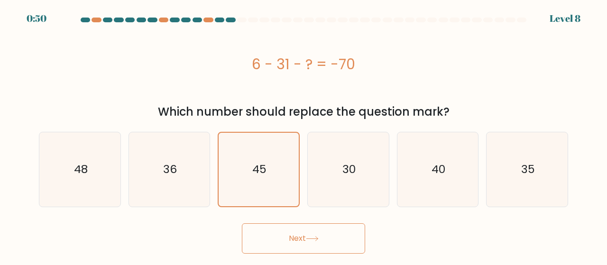
click at [307, 240] on button "Next" at bounding box center [303, 238] width 123 height 30
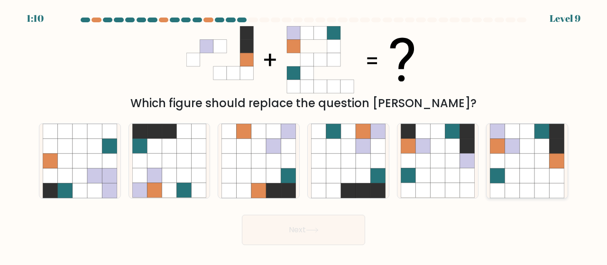
click at [515, 163] on icon at bounding box center [512, 161] width 15 height 15
click at [304, 135] on input "f." at bounding box center [304, 134] width 0 height 2
radio input "true"
click at [307, 227] on button "Next" at bounding box center [303, 230] width 123 height 30
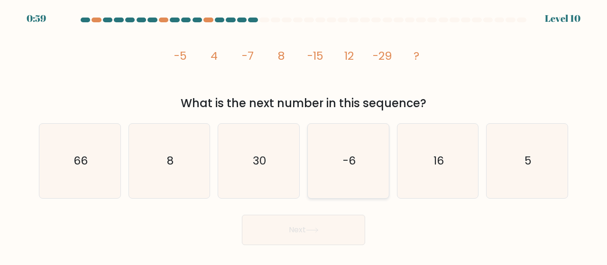
click at [342, 172] on icon "-6" at bounding box center [348, 161] width 74 height 74
click at [304, 135] on input "d. -6" at bounding box center [304, 134] width 0 height 2
radio input "true"
click at [287, 164] on icon "30" at bounding box center [259, 161] width 74 height 74
click at [304, 135] on input "c. 30" at bounding box center [304, 134] width 0 height 2
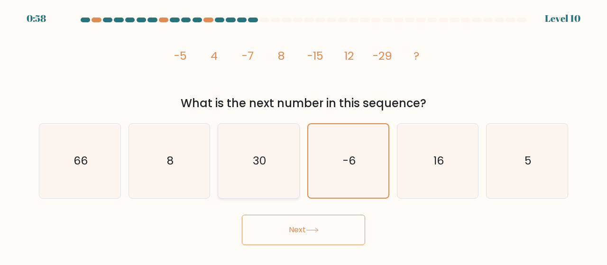
radio input "true"
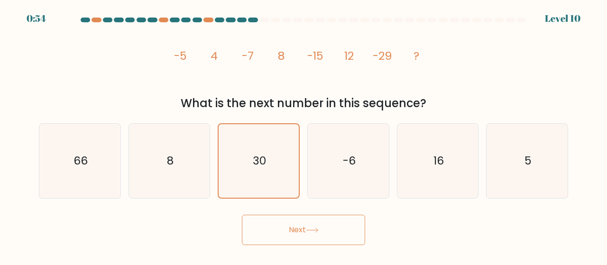
click at [309, 231] on icon at bounding box center [312, 230] width 13 height 5
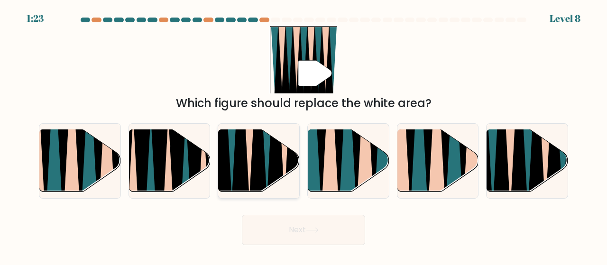
click at [241, 176] on icon at bounding box center [241, 130] width 19 height 162
click at [304, 135] on input "c." at bounding box center [304, 134] width 0 height 2
radio input "true"
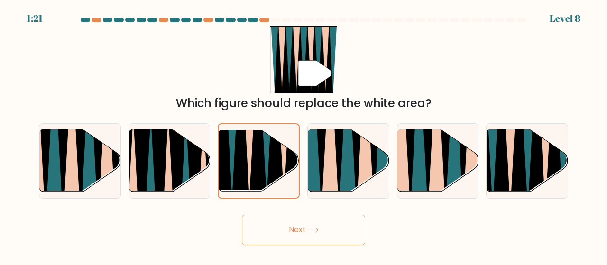
click at [300, 225] on button "Next" at bounding box center [303, 230] width 123 height 30
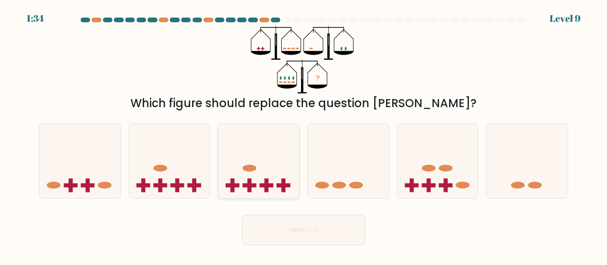
click at [260, 186] on rect at bounding box center [267, 186] width 14 height 4
click at [304, 135] on input "c." at bounding box center [304, 134] width 0 height 2
radio input "true"
click at [54, 192] on icon at bounding box center [79, 161] width 81 height 67
click at [304, 135] on input "a." at bounding box center [304, 134] width 0 height 2
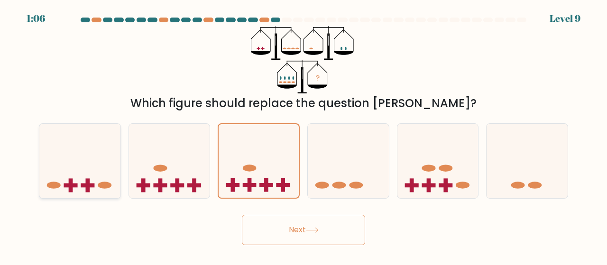
radio input "true"
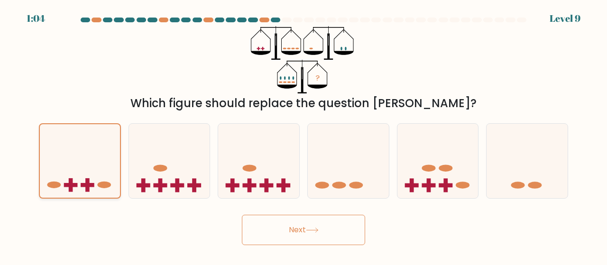
click at [54, 192] on icon at bounding box center [80, 161] width 80 height 66
click at [304, 135] on input "a." at bounding box center [304, 134] width 0 height 2
click at [306, 236] on button "Next" at bounding box center [303, 230] width 123 height 30
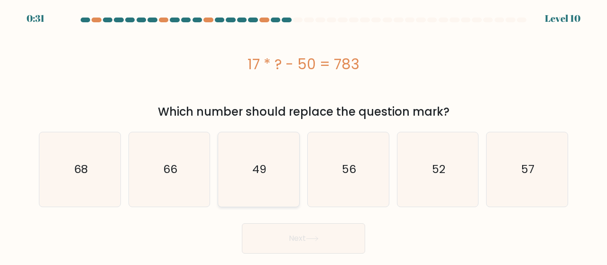
click at [289, 155] on icon "49" at bounding box center [259, 169] width 74 height 74
click at [304, 135] on input "c. 49" at bounding box center [304, 134] width 0 height 2
radio input "true"
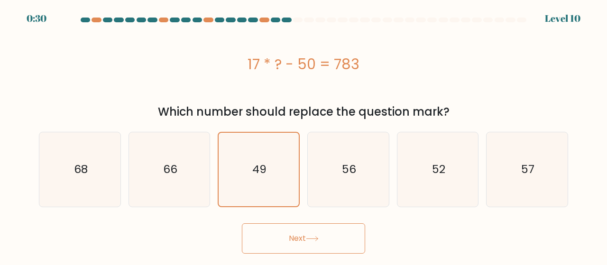
click at [308, 237] on icon at bounding box center [312, 238] width 13 height 5
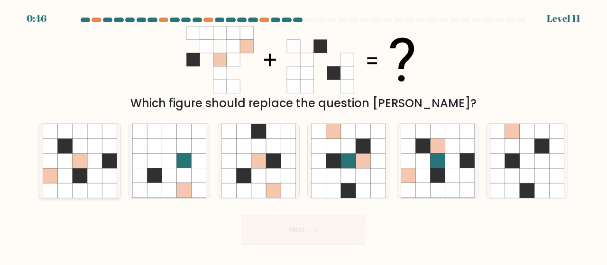
click at [93, 165] on icon at bounding box center [94, 161] width 15 height 15
click at [304, 135] on input "a." at bounding box center [304, 134] width 0 height 2
radio input "true"
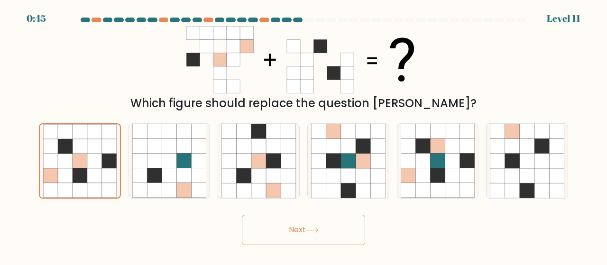
click at [274, 229] on button "Next" at bounding box center [303, 230] width 123 height 30
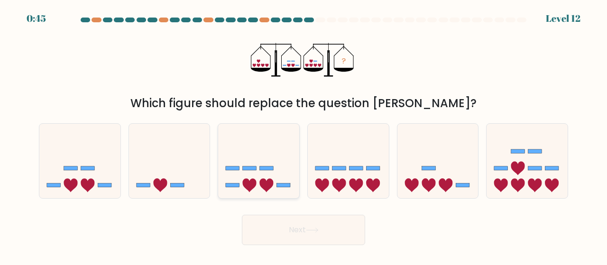
click at [278, 164] on icon at bounding box center [258, 161] width 81 height 67
click at [304, 135] on input "c." at bounding box center [304, 134] width 0 height 2
radio input "true"
click at [98, 177] on icon at bounding box center [79, 161] width 81 height 67
click at [304, 135] on input "a." at bounding box center [304, 134] width 0 height 2
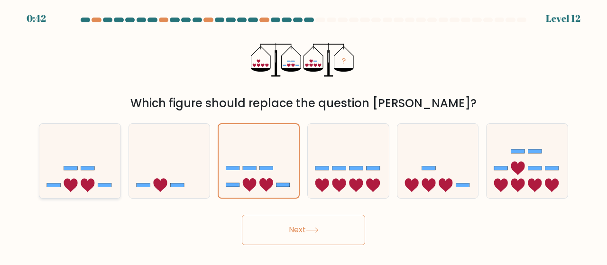
radio input "true"
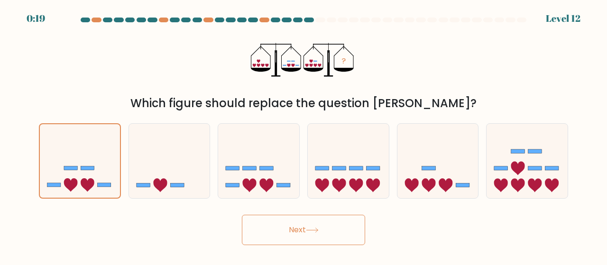
click at [313, 233] on button "Next" at bounding box center [303, 230] width 123 height 30
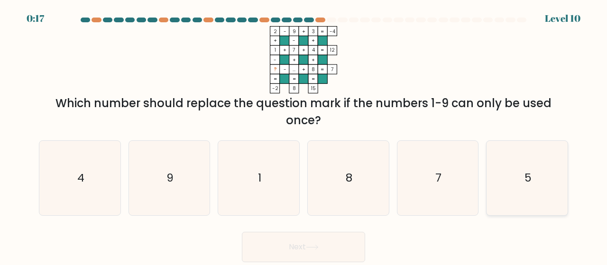
click at [567, 184] on div "5" at bounding box center [527, 177] width 82 height 75
click at [304, 135] on input "f. 5" at bounding box center [304, 134] width 0 height 2
radio input "true"
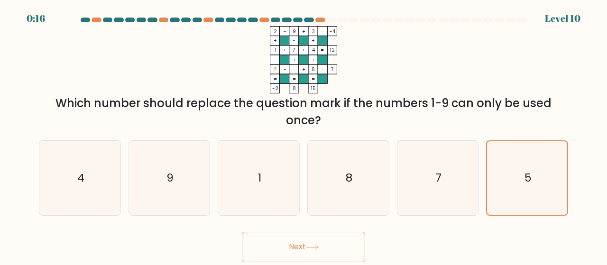
click at [325, 248] on button "Next" at bounding box center [303, 247] width 123 height 30
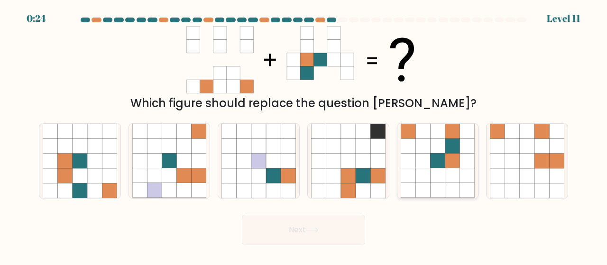
click at [443, 164] on icon at bounding box center [437, 161] width 15 height 15
click at [304, 135] on input "e." at bounding box center [304, 134] width 0 height 2
radio input "true"
click at [320, 227] on button "Next" at bounding box center [303, 230] width 123 height 30
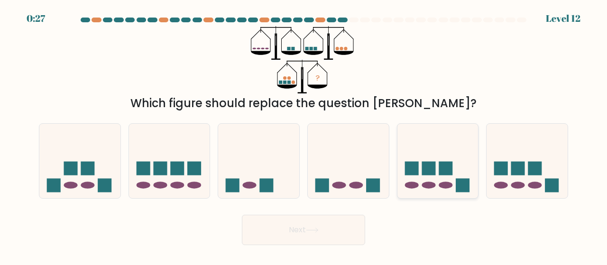
click at [419, 164] on icon at bounding box center [438, 161] width 81 height 67
click at [304, 135] on input "e." at bounding box center [304, 134] width 0 height 2
radio input "true"
click at [306, 228] on button "Next" at bounding box center [303, 230] width 123 height 30
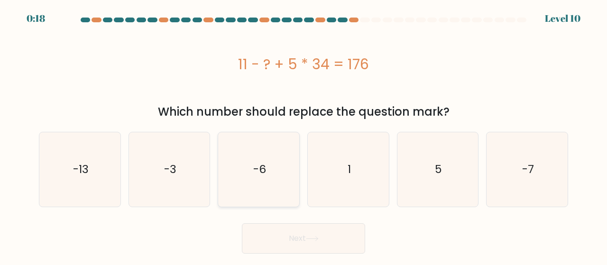
click at [277, 141] on icon "-6" at bounding box center [259, 169] width 74 height 74
click at [304, 135] on input "c. -6" at bounding box center [304, 134] width 0 height 2
radio input "true"
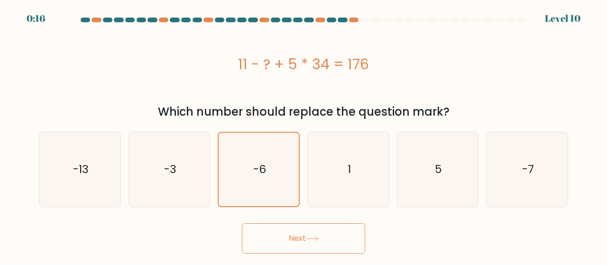
click at [302, 231] on button "Next" at bounding box center [303, 238] width 123 height 30
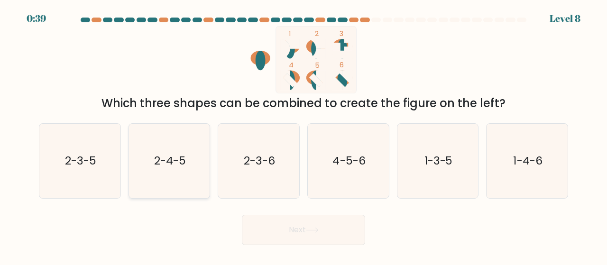
click at [177, 162] on text "2-4-5" at bounding box center [170, 161] width 32 height 16
click at [304, 135] on input "b. 2-4-5" at bounding box center [304, 134] width 0 height 2
radio input "true"
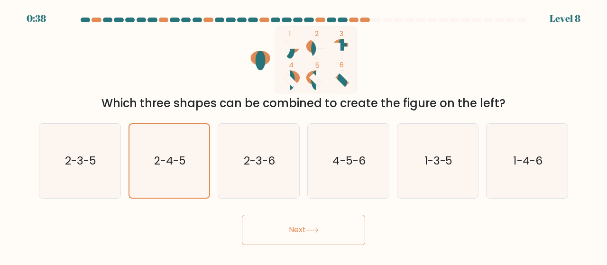
click at [284, 229] on button "Next" at bounding box center [303, 230] width 123 height 30
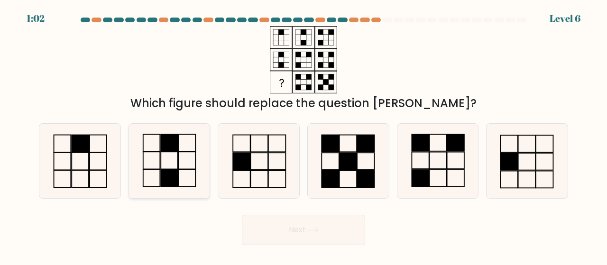
click at [190, 164] on icon at bounding box center [169, 161] width 74 height 74
click at [304, 135] on input "b." at bounding box center [304, 134] width 0 height 2
radio input "true"
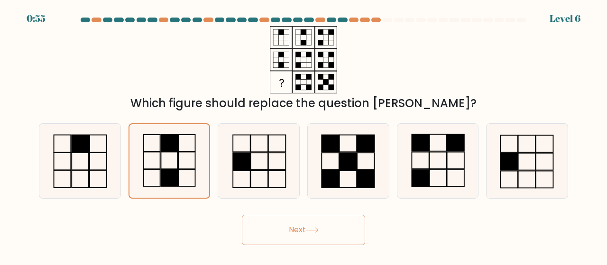
click at [320, 222] on button "Next" at bounding box center [303, 230] width 123 height 30
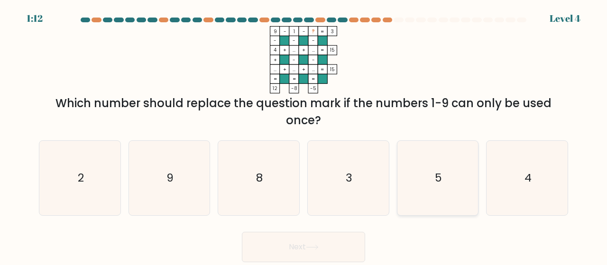
click at [426, 166] on icon "5" at bounding box center [438, 178] width 74 height 74
click at [304, 135] on input "e. 5" at bounding box center [304, 134] width 0 height 2
radio input "true"
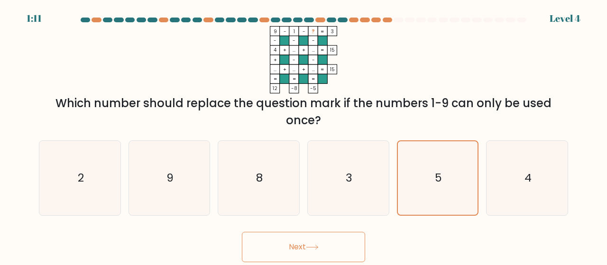
click at [309, 250] on button "Next" at bounding box center [303, 247] width 123 height 30
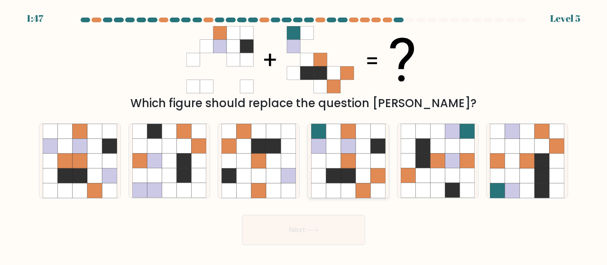
click at [347, 146] on icon at bounding box center [348, 146] width 15 height 15
click at [304, 135] on input "d." at bounding box center [304, 134] width 0 height 2
radio input "true"
click at [311, 225] on button "Next" at bounding box center [303, 230] width 123 height 30
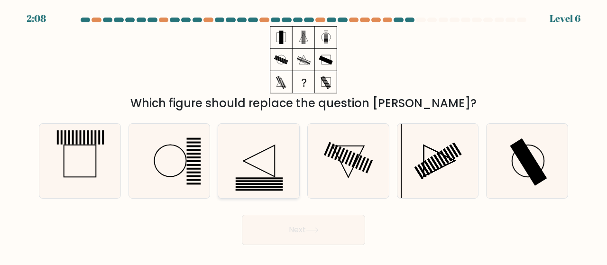
click at [266, 156] on icon at bounding box center [259, 161] width 74 height 74
click at [304, 135] on input "c." at bounding box center [304, 134] width 0 height 2
radio input "true"
click at [291, 226] on button "Next" at bounding box center [303, 230] width 123 height 30
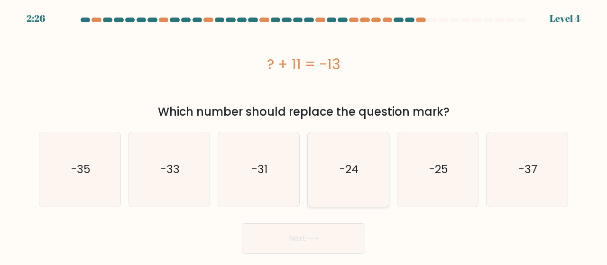
click at [350, 167] on text "-24" at bounding box center [349, 170] width 19 height 16
click at [304, 135] on input "d. -24" at bounding box center [304, 134] width 0 height 2
radio input "true"
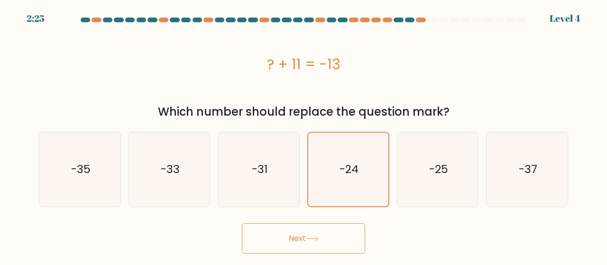
click at [320, 236] on button "Next" at bounding box center [303, 238] width 123 height 30
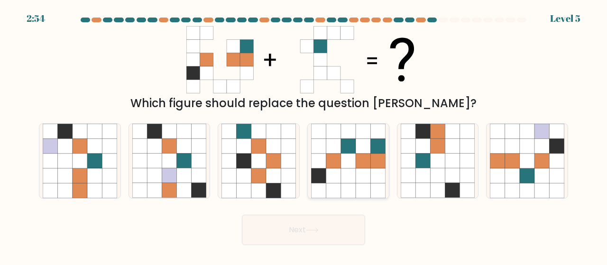
click at [365, 172] on icon at bounding box center [363, 175] width 15 height 15
click at [304, 135] on input "d." at bounding box center [304, 134] width 0 height 2
radio input "true"
click at [308, 231] on icon at bounding box center [312, 230] width 13 height 5
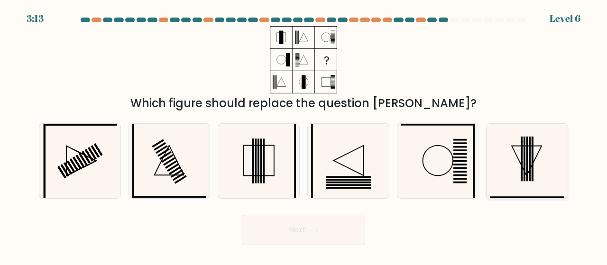
click at [529, 170] on icon at bounding box center [527, 161] width 74 height 74
click at [304, 135] on input "f." at bounding box center [304, 134] width 0 height 2
radio input "true"
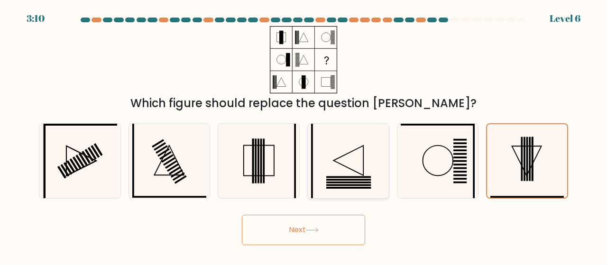
click at [347, 173] on icon at bounding box center [348, 161] width 74 height 74
click at [304, 135] on input "d." at bounding box center [304, 134] width 0 height 2
radio input "true"
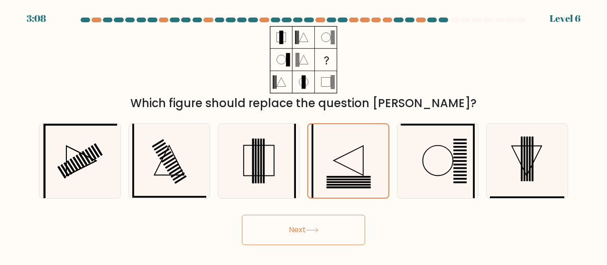
click at [308, 230] on icon at bounding box center [312, 230] width 13 height 5
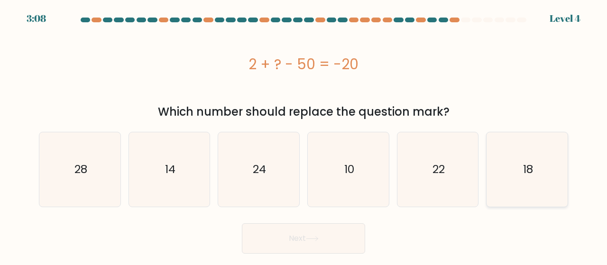
click at [528, 175] on text "18" at bounding box center [528, 170] width 10 height 16
click at [304, 135] on input "f. 18" at bounding box center [304, 134] width 0 height 2
radio input "true"
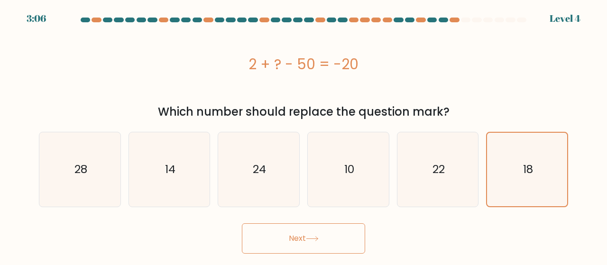
click at [295, 243] on button "Next" at bounding box center [303, 238] width 123 height 30
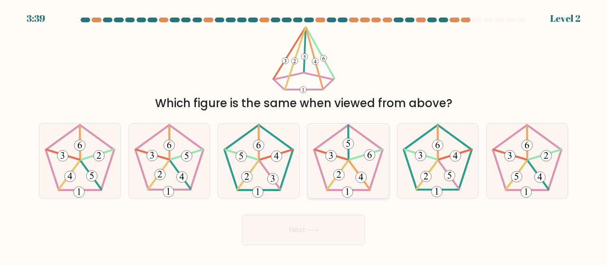
click at [346, 148] on 756 at bounding box center [348, 144] width 11 height 11
click at [304, 135] on input "d." at bounding box center [304, 134] width 0 height 2
radio input "true"
click at [302, 224] on button "Next" at bounding box center [303, 230] width 123 height 30
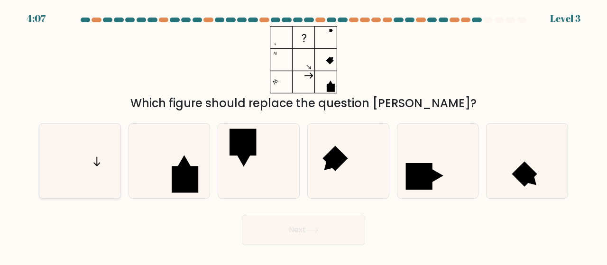
click at [103, 158] on icon at bounding box center [80, 161] width 74 height 74
click at [304, 135] on input "a." at bounding box center [304, 134] width 0 height 2
radio input "true"
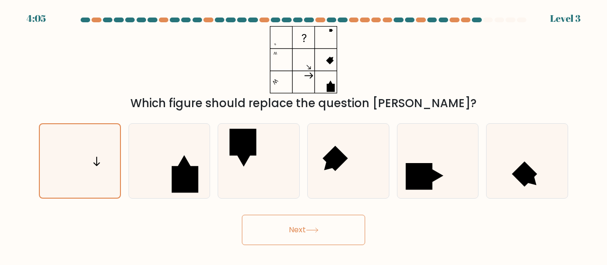
click at [298, 242] on button "Next" at bounding box center [303, 230] width 123 height 30
click at [299, 233] on button "Next" at bounding box center [303, 230] width 123 height 30
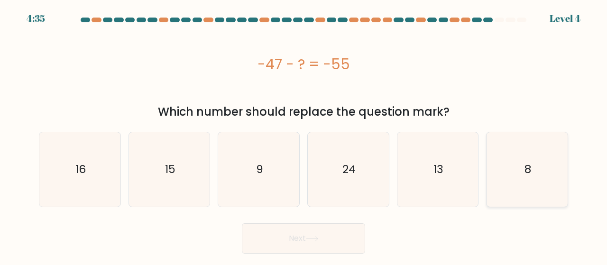
click at [505, 167] on icon "8" at bounding box center [527, 169] width 74 height 74
click at [304, 135] on input "f. 8" at bounding box center [304, 134] width 0 height 2
radio input "true"
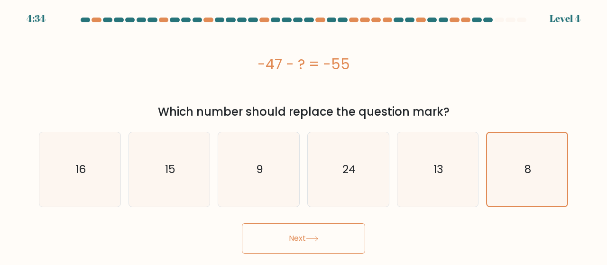
click at [295, 247] on button "Next" at bounding box center [303, 238] width 123 height 30
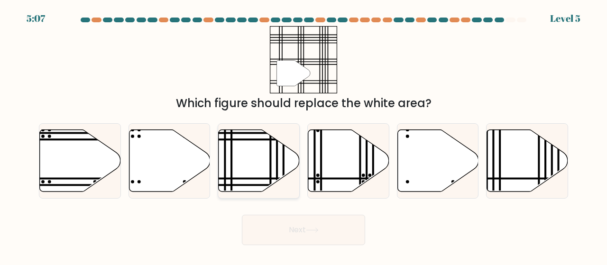
click at [264, 155] on icon at bounding box center [259, 161] width 81 height 62
click at [304, 135] on input "c." at bounding box center [304, 134] width 0 height 2
radio input "true"
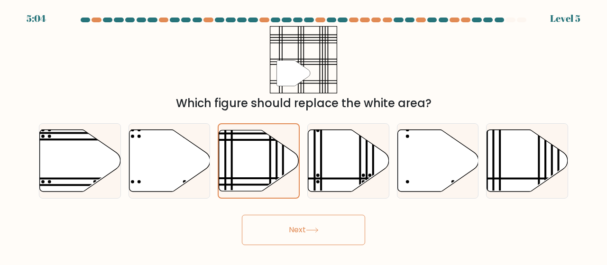
click at [279, 233] on button "Next" at bounding box center [303, 230] width 123 height 30
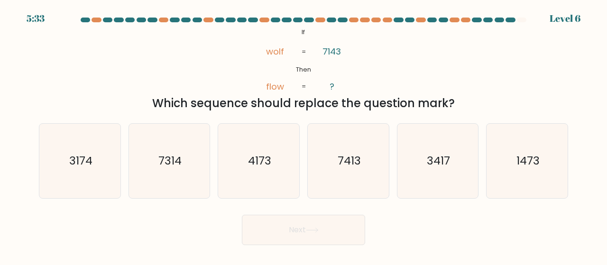
click at [483, 142] on div "f. 1473" at bounding box center [528, 160] width 90 height 75
click at [455, 145] on icon "3417" at bounding box center [438, 161] width 74 height 74
click at [304, 135] on input "e. 3417" at bounding box center [304, 134] width 0 height 2
radio input "true"
click at [280, 235] on button "Next" at bounding box center [303, 230] width 123 height 30
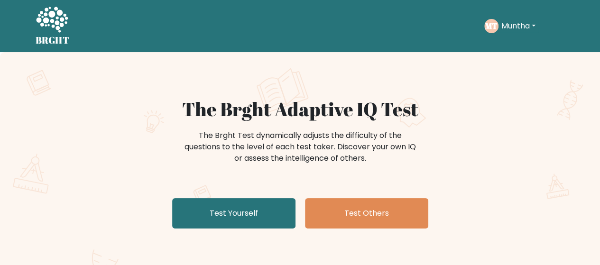
click at [371, 35] on div "Take the test MT [GEOGRAPHIC_DATA] Dashboard Profile Settings Logout Dashboard …" at bounding box center [321, 25] width 488 height 29
